Goal: Navigation & Orientation: Find specific page/section

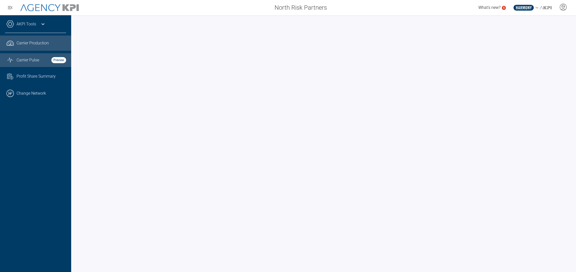
click at [34, 60] on span "Carrier Pulse" at bounding box center [28, 60] width 23 height 6
click at [30, 47] on link ".cls-1{fill:none;stroke:#221f20;stroke-linecap:round;stroke-linejoin:round;stro…" at bounding box center [35, 43] width 71 height 15
click at [38, 63] on span "Carrier Pulse" at bounding box center [28, 60] width 23 height 6
